Goal: Task Accomplishment & Management: Manage account settings

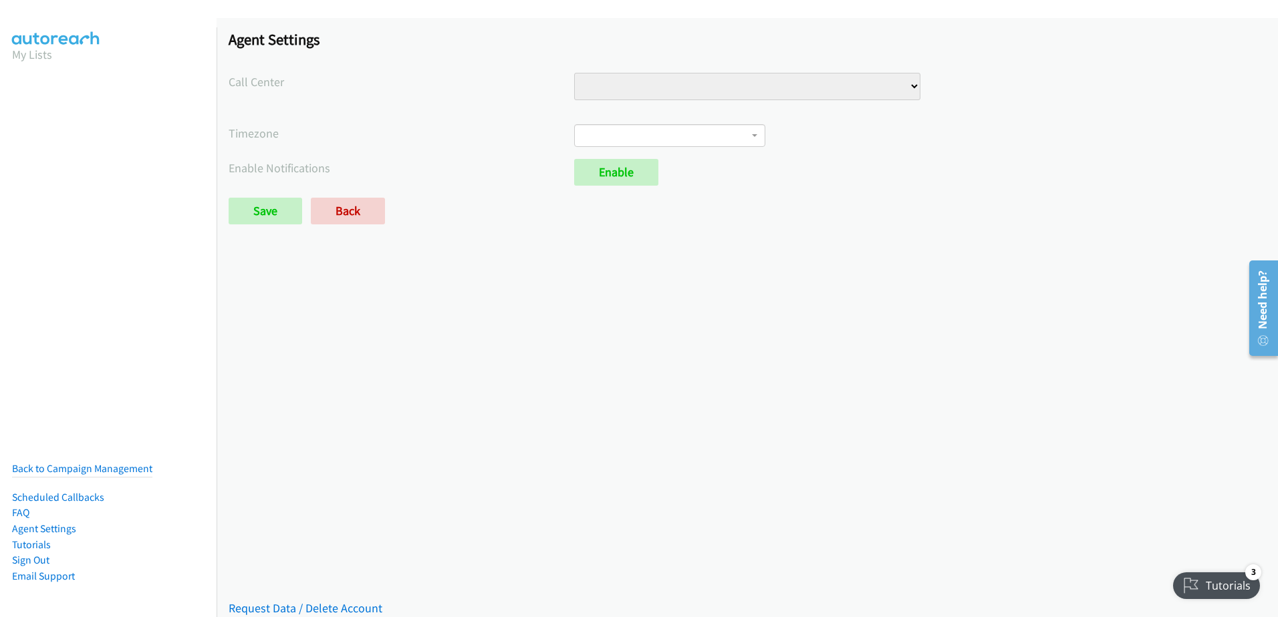
click at [909, 86] on select "VA Numbers VA Sales" at bounding box center [746, 86] width 345 height 27
select select "6529752866078720"
click at [574, 73] on select "VA Numbers VA Sales" at bounding box center [746, 86] width 345 height 27
click at [746, 132] on span at bounding box center [669, 135] width 191 height 23
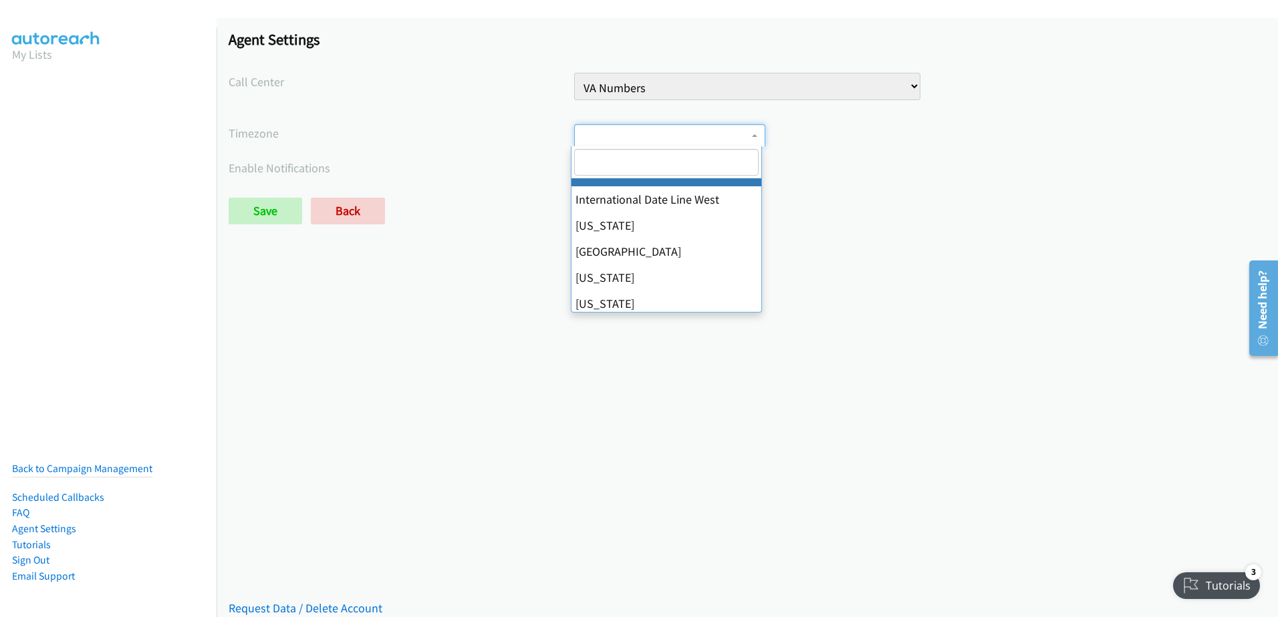
click at [575, 156] on input "search" at bounding box center [666, 162] width 184 height 27
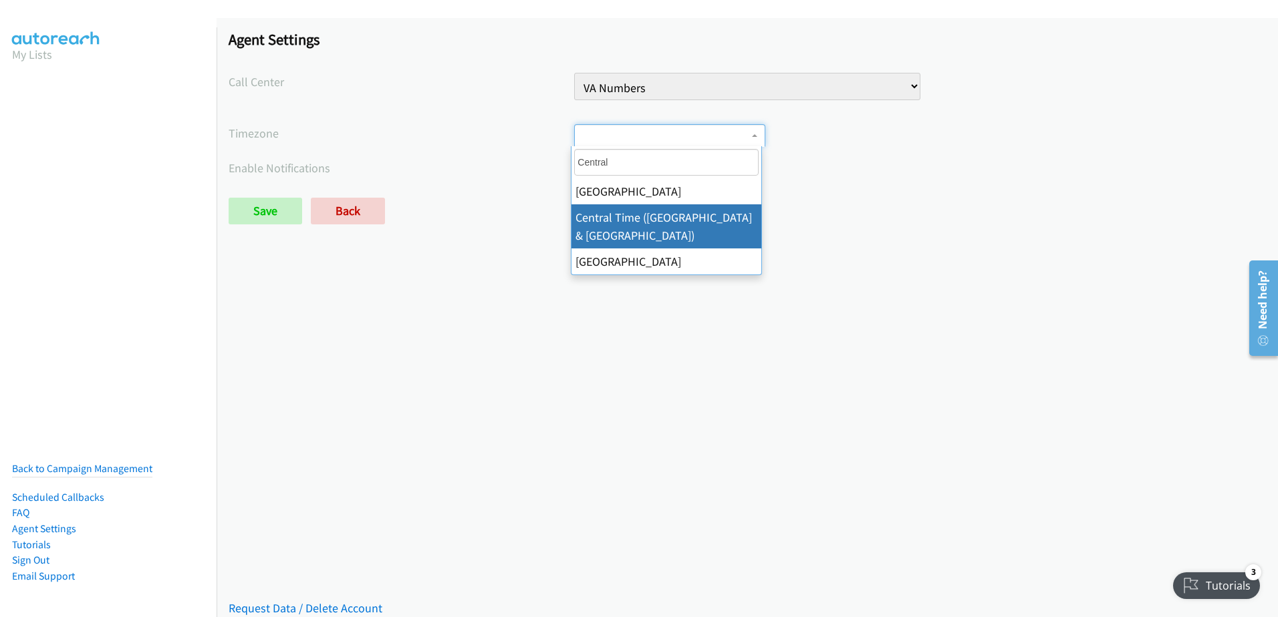
type input "Central"
select select "Central Time (US & Canada)"
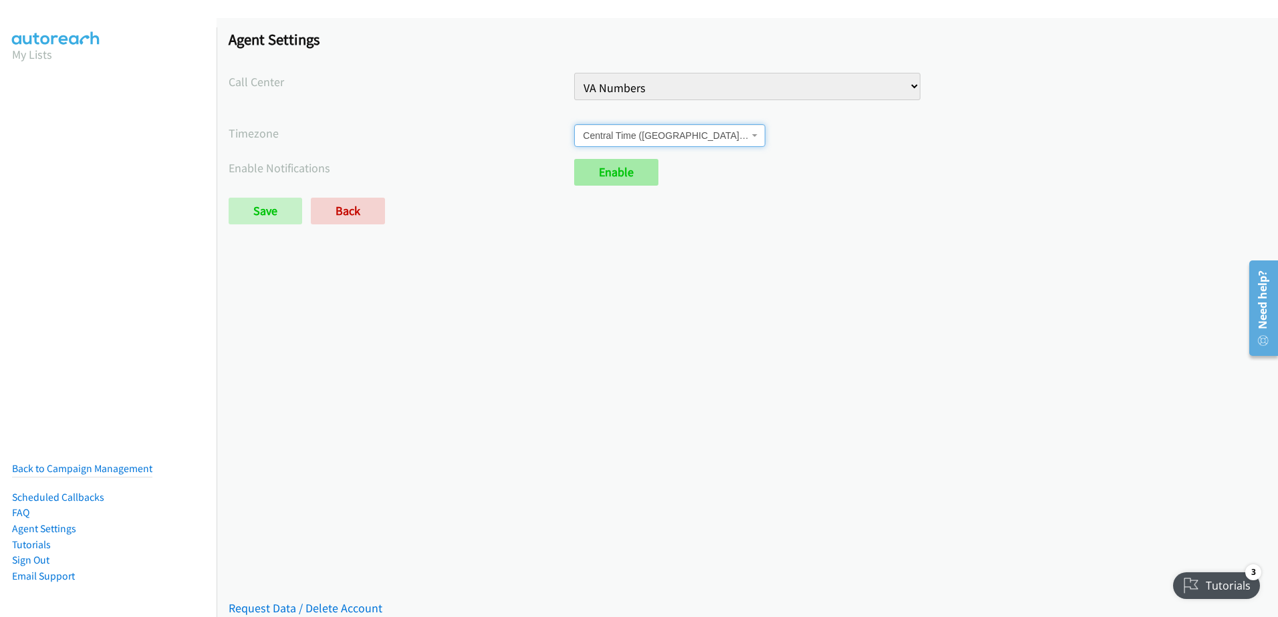
click at [613, 171] on link "Enable" at bounding box center [616, 172] width 84 height 27
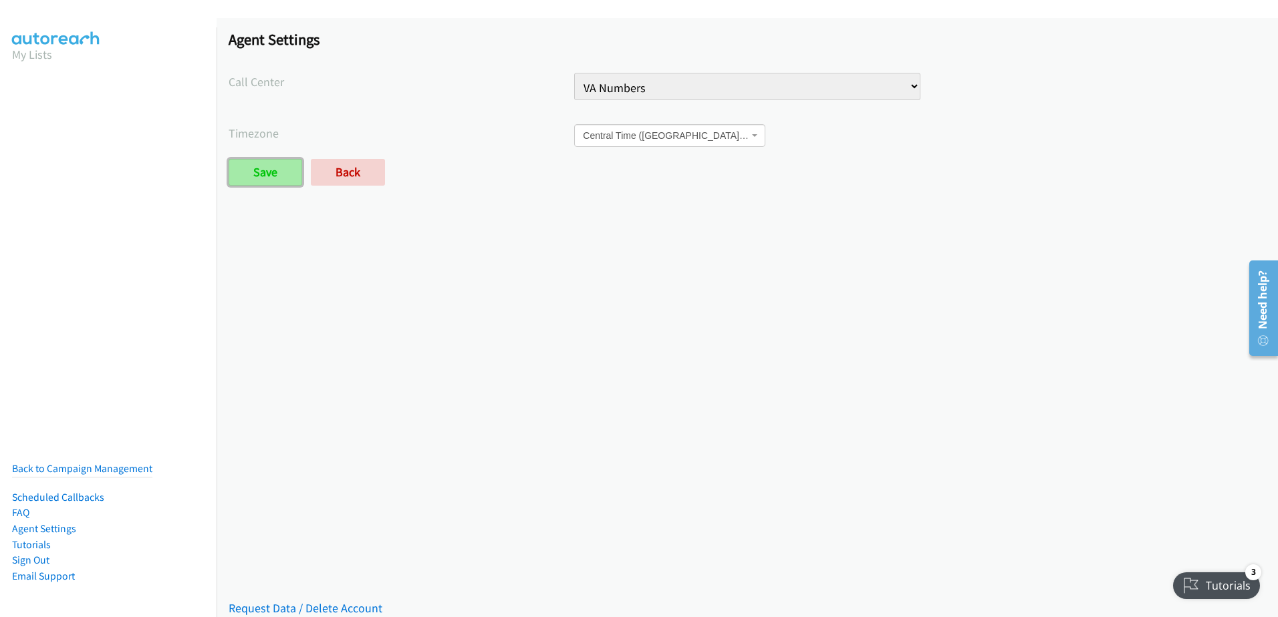
click at [279, 170] on input "Save" at bounding box center [265, 172] width 73 height 27
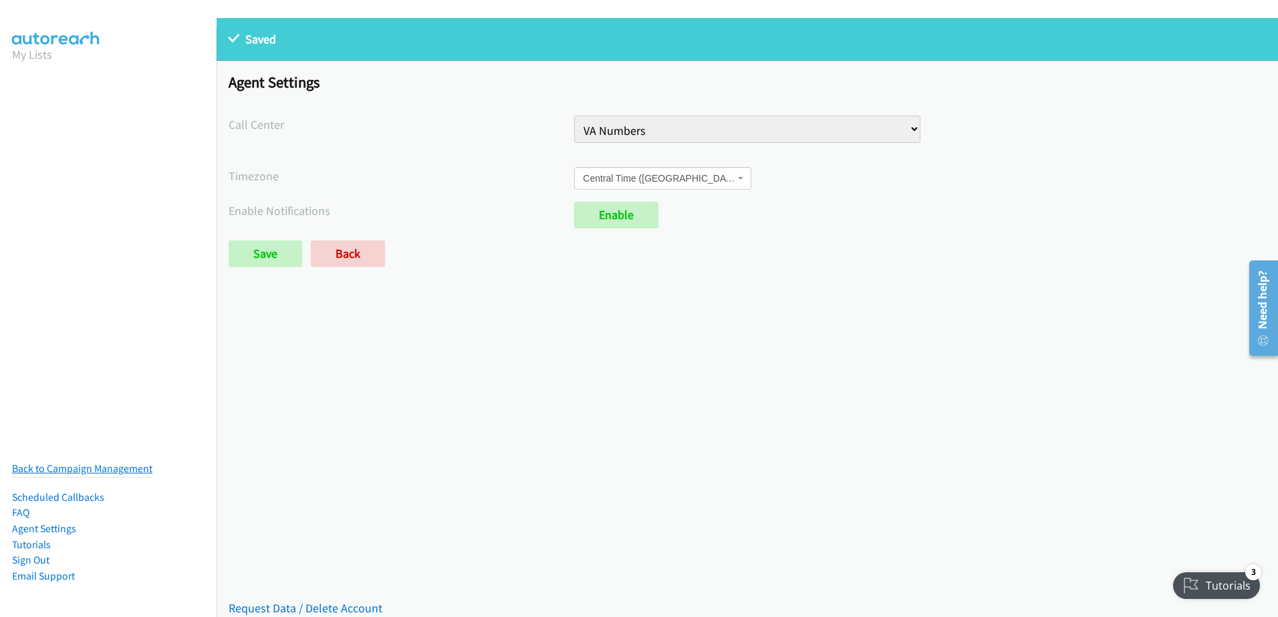
click at [99, 462] on link "Back to Campaign Management" at bounding box center [82, 468] width 140 height 13
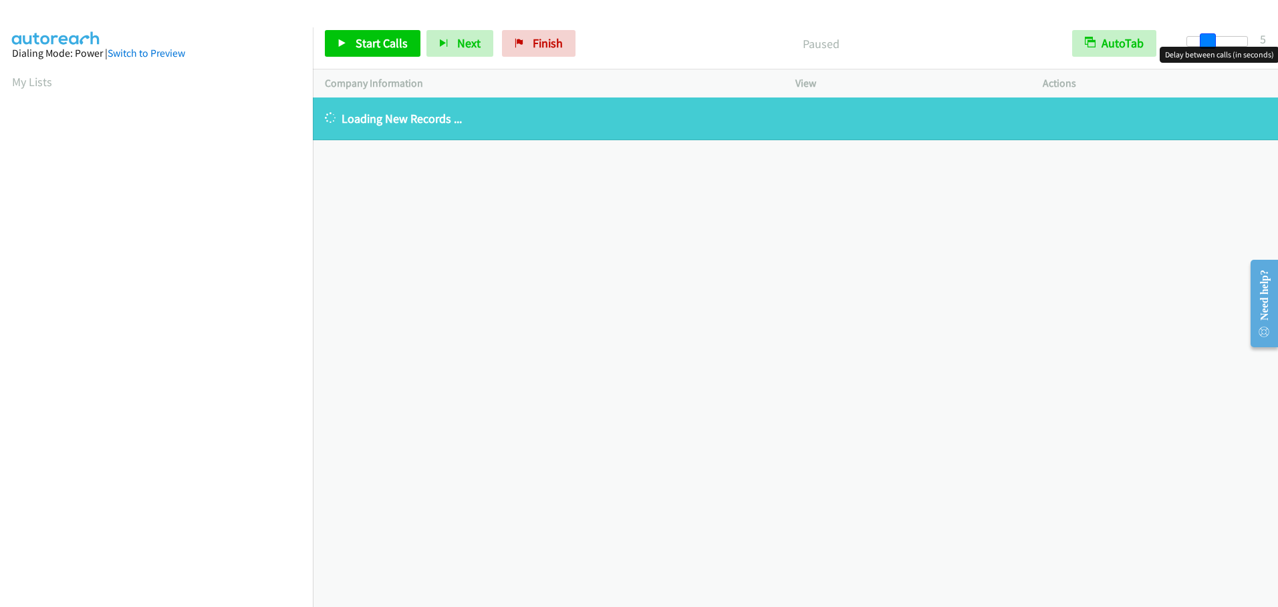
drag, startPoint x: 1192, startPoint y: 44, endPoint x: 1213, endPoint y: 44, distance: 21.4
click at [1213, 44] on span at bounding box center [1207, 41] width 16 height 16
click at [1217, 43] on span at bounding box center [1215, 41] width 16 height 16
drag, startPoint x: 1217, startPoint y: 43, endPoint x: 1210, endPoint y: 44, distance: 7.5
click at [1210, 44] on span at bounding box center [1207, 41] width 16 height 16
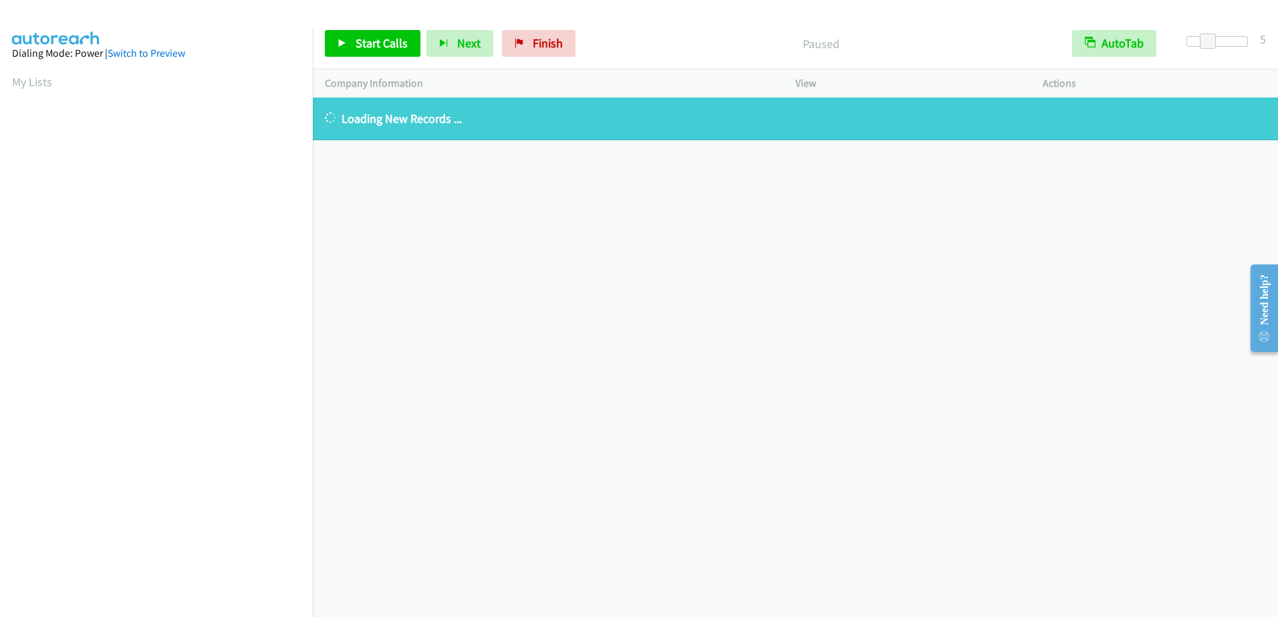
click at [853, 363] on div "[PHONE_NUMBER] Call failed - Please reload the list and try again The Callbar F…" at bounding box center [795, 358] width 965 height 520
click at [770, 340] on div "[PHONE_NUMBER] Call failed - Please reload the list and try again The Callbar F…" at bounding box center [795, 358] width 965 height 520
